Goal: Find specific page/section: Find specific page/section

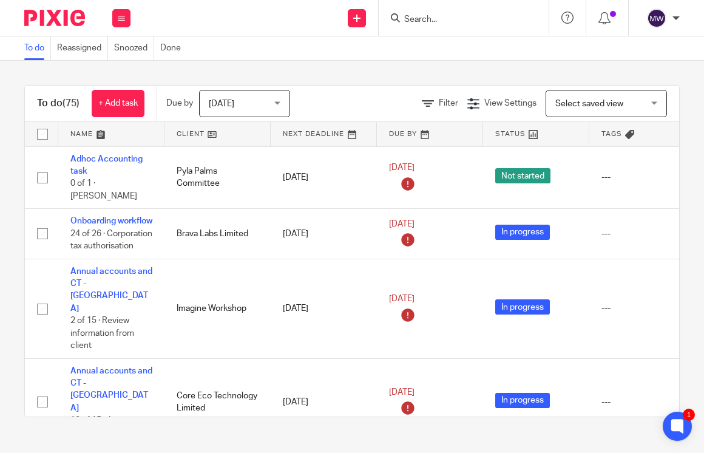
click at [435, 19] on input "Search" at bounding box center [457, 20] width 109 height 11
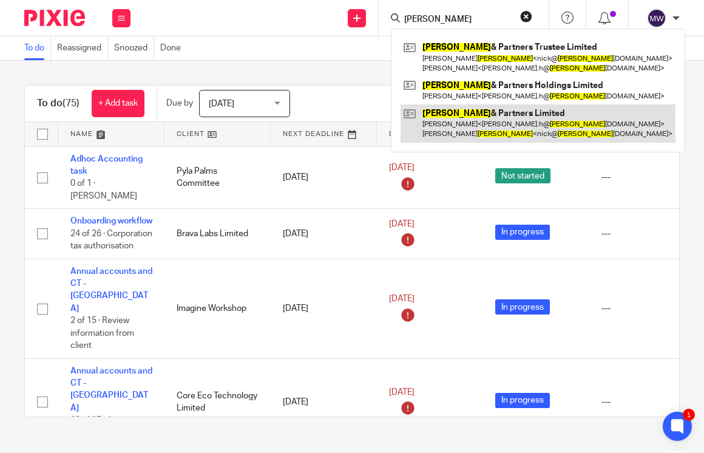
type input "pollitt"
click at [466, 117] on link at bounding box center [538, 123] width 275 height 38
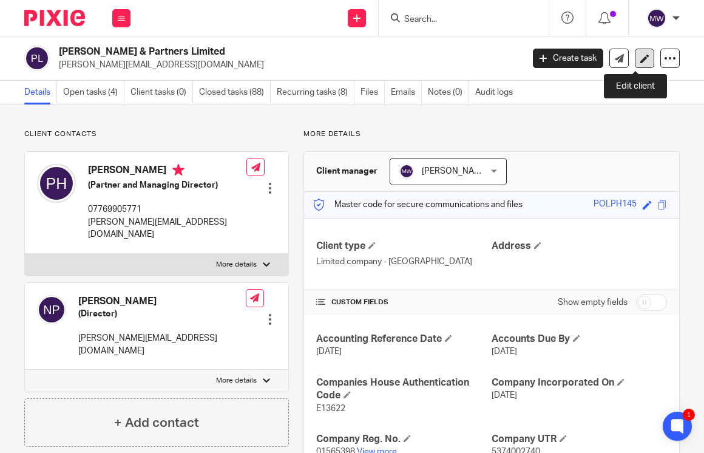
click at [635, 64] on link at bounding box center [644, 58] width 19 height 19
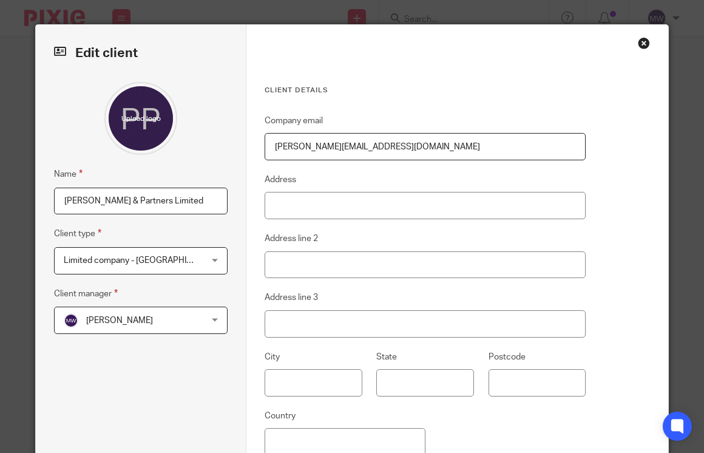
scroll to position [114, 0]
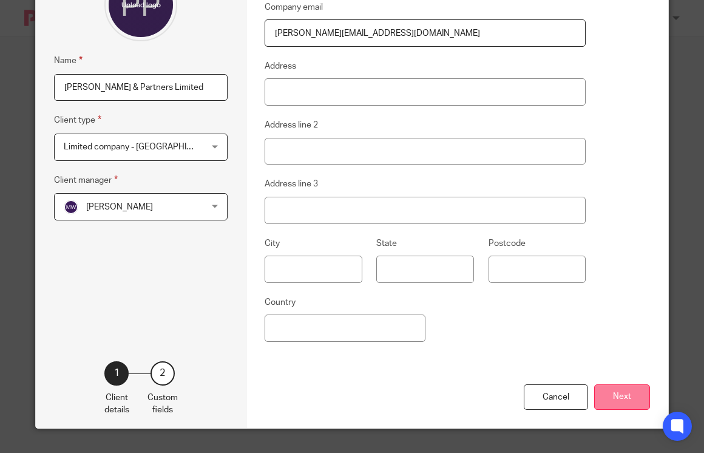
click at [605, 399] on button "Next" at bounding box center [622, 397] width 56 height 26
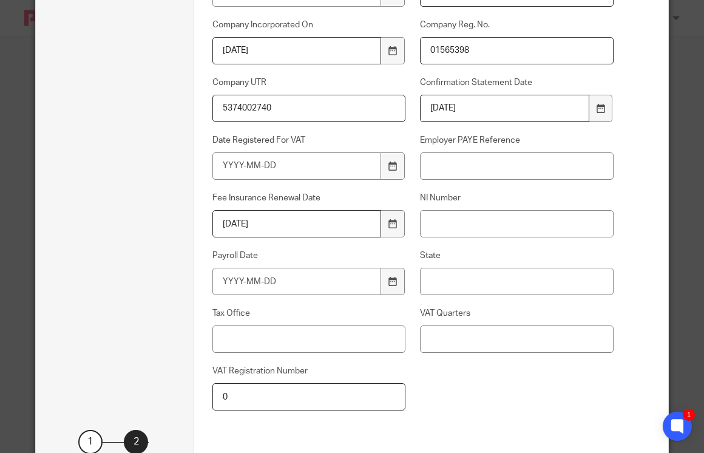
scroll to position [0, 0]
